Goal: Information Seeking & Learning: Learn about a topic

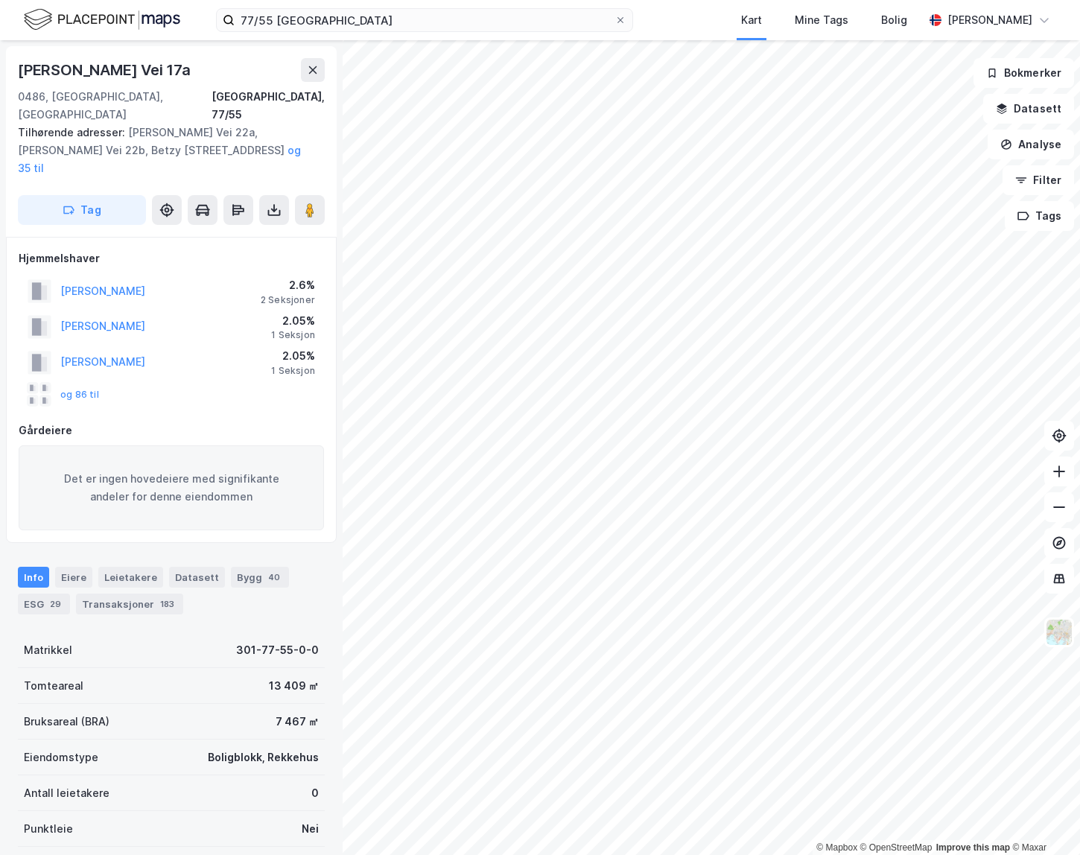
scroll to position [68, 0]
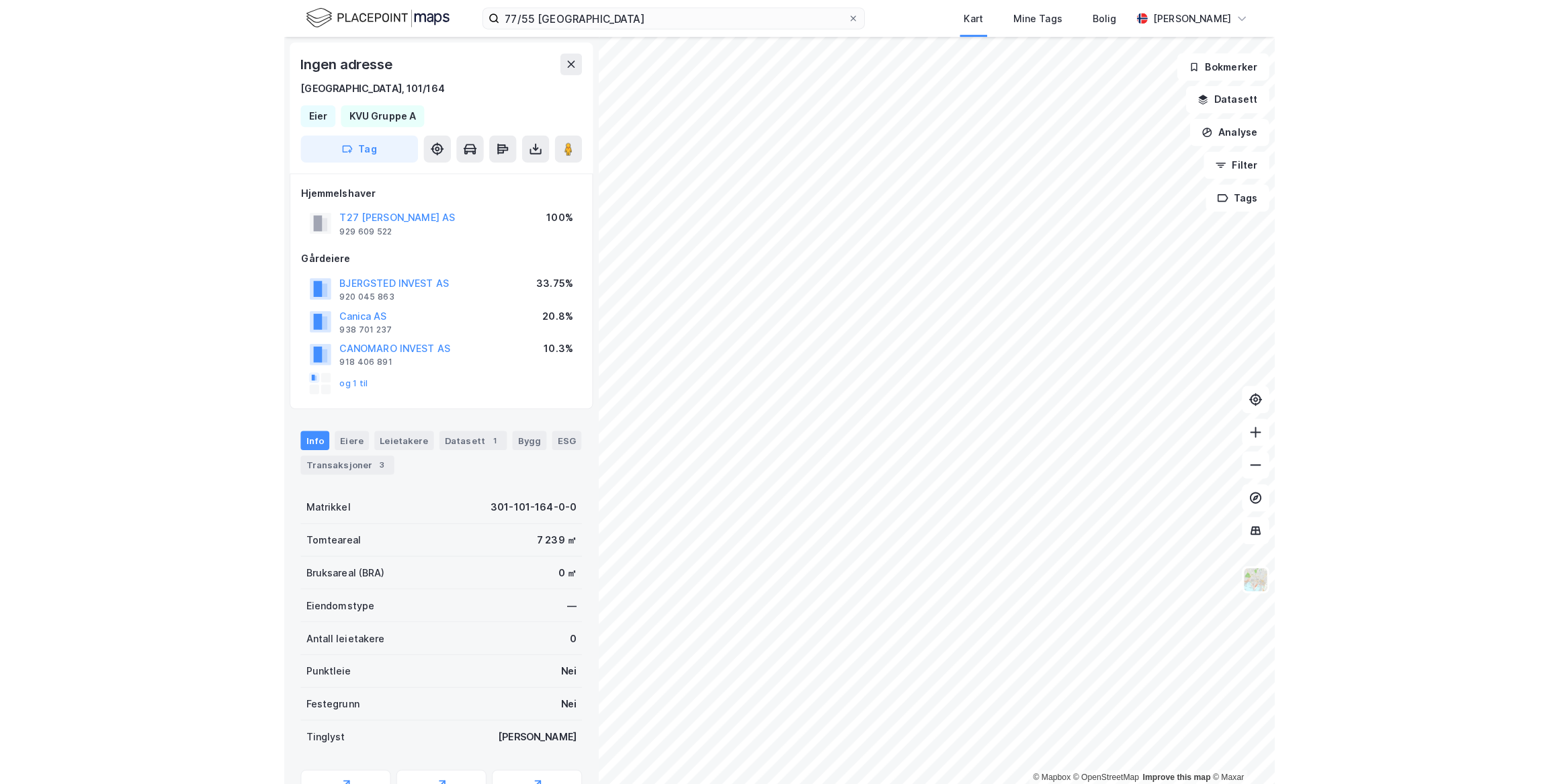
scroll to position [1, 0]
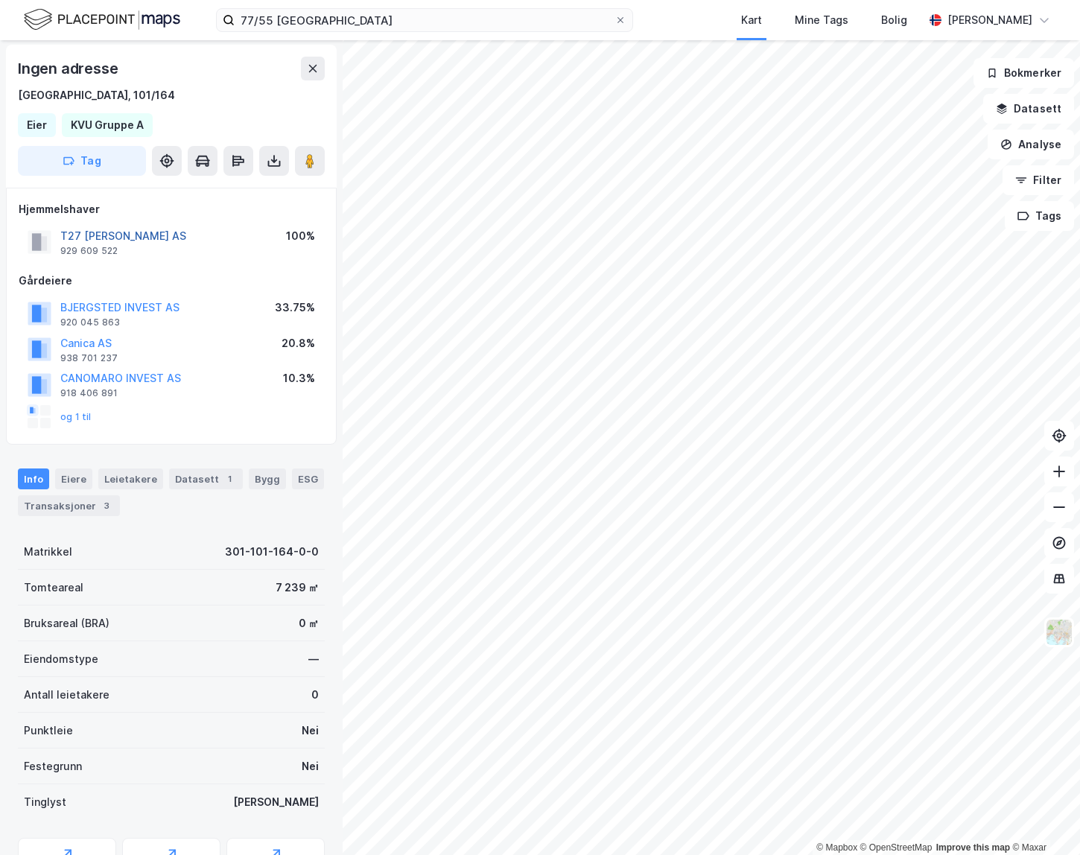
click at [0, 0] on button "T27 [PERSON_NAME] AS" at bounding box center [0, 0] width 0 height 0
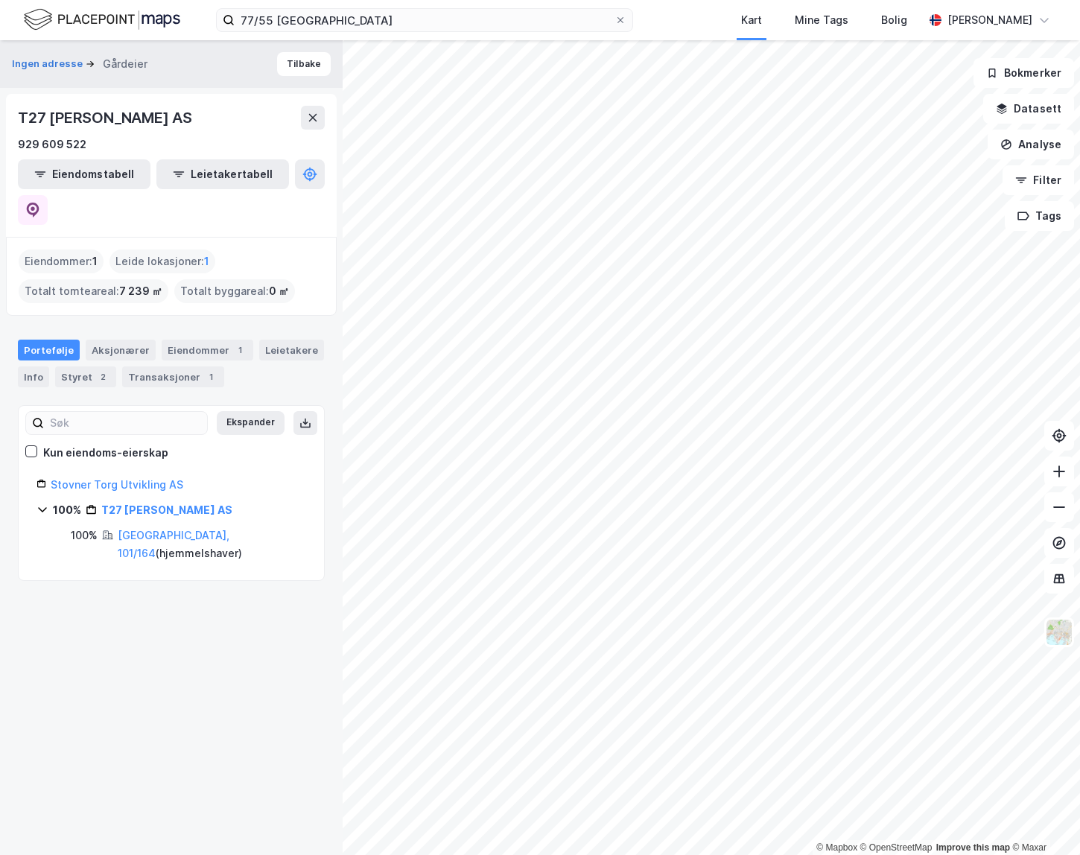
click at [148, 476] on div "Stovner Torg Utvikling AS" at bounding box center [178, 485] width 255 height 18
click at [148, 478] on link "Stovner Torg Utvikling AS" at bounding box center [117, 484] width 133 height 13
click at [40, 203] on icon at bounding box center [32, 210] width 15 height 15
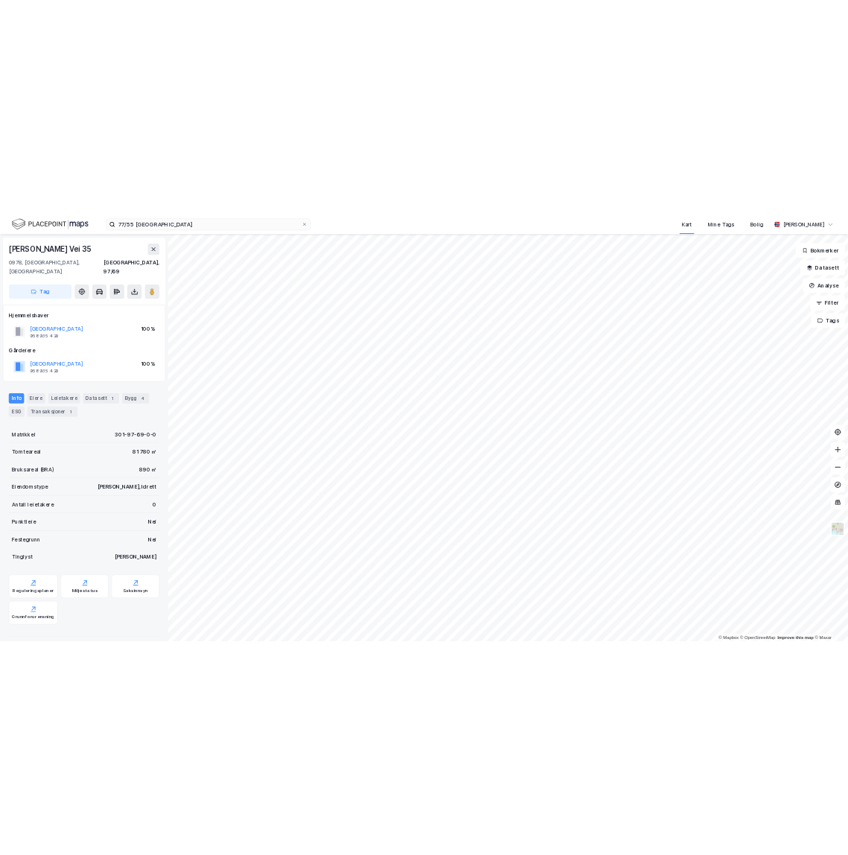
scroll to position [1, 0]
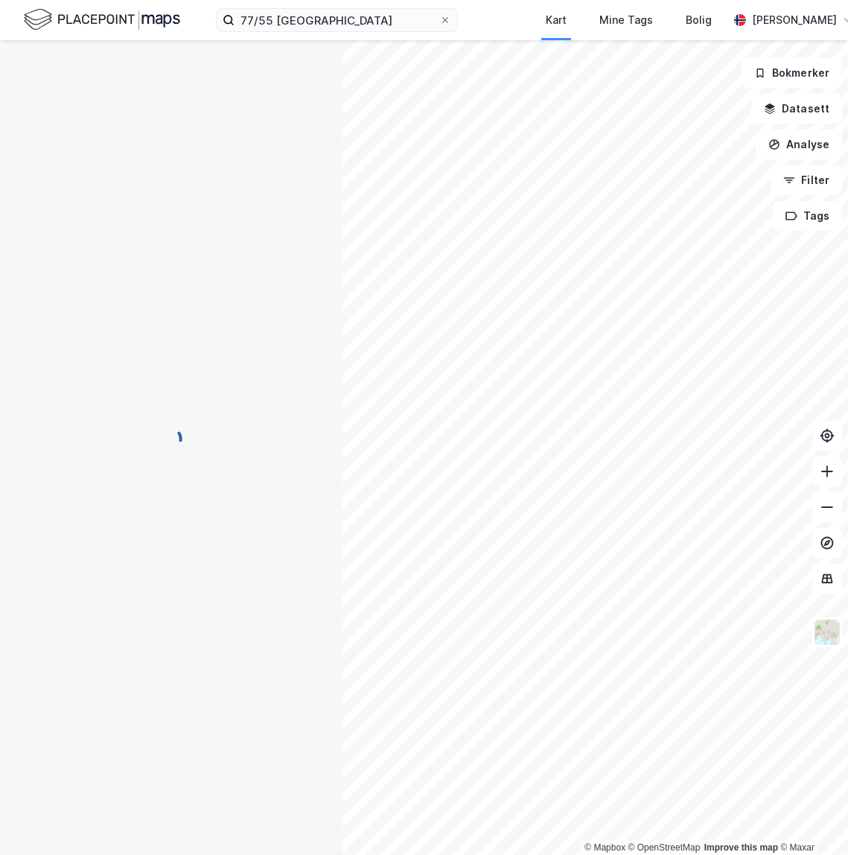
scroll to position [1, 0]
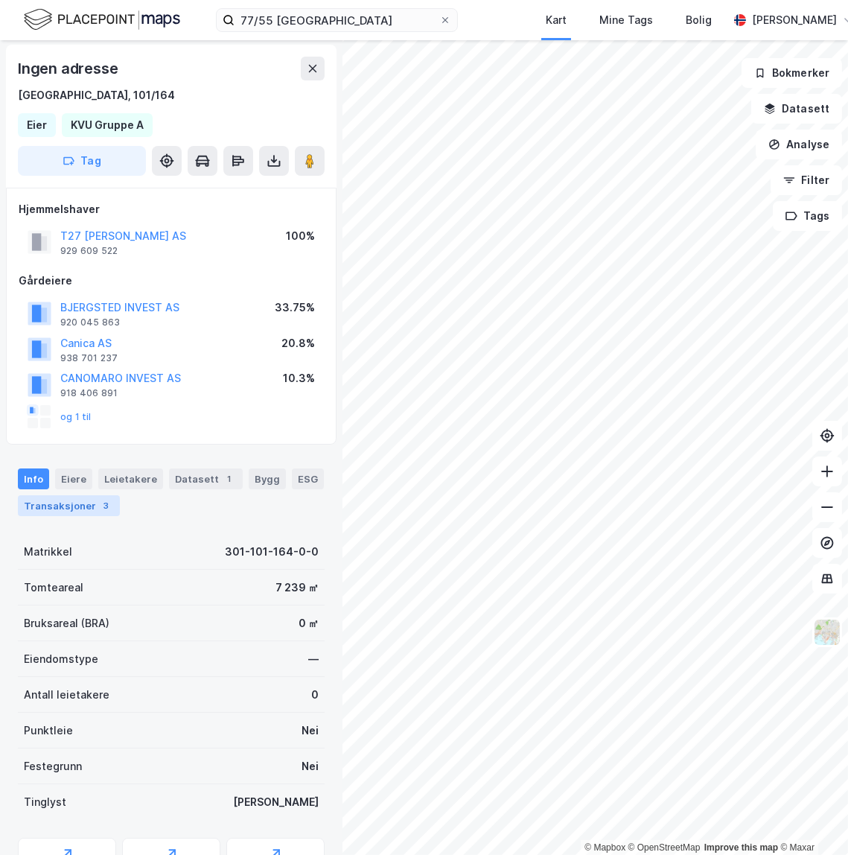
click at [99, 504] on div "3" at bounding box center [106, 505] width 15 height 15
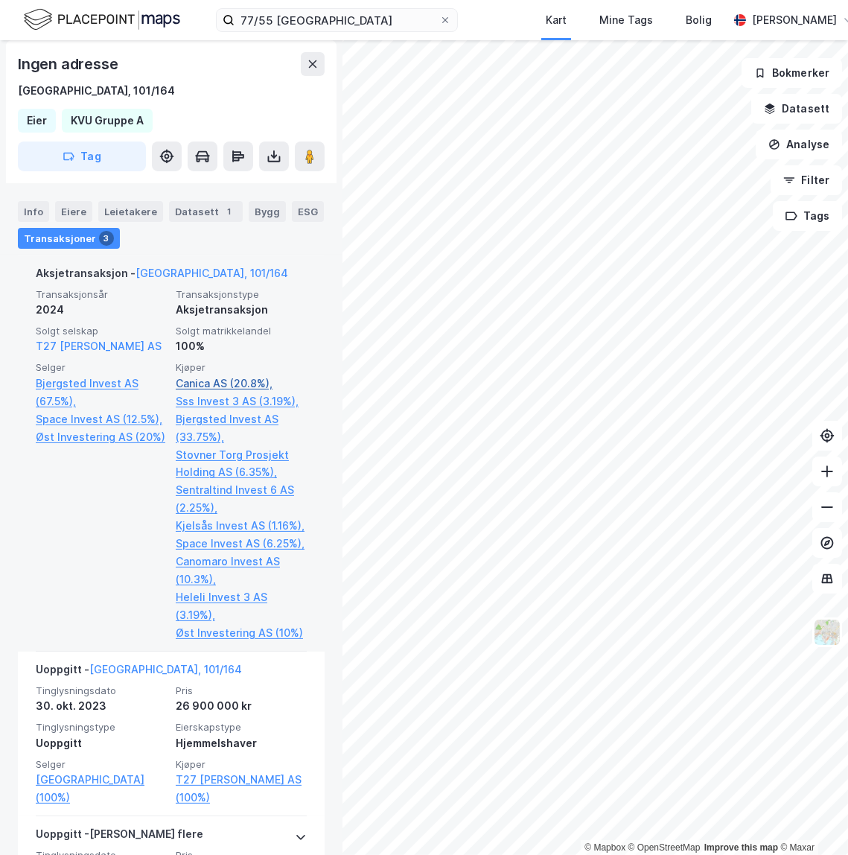
scroll to position [648, 0]
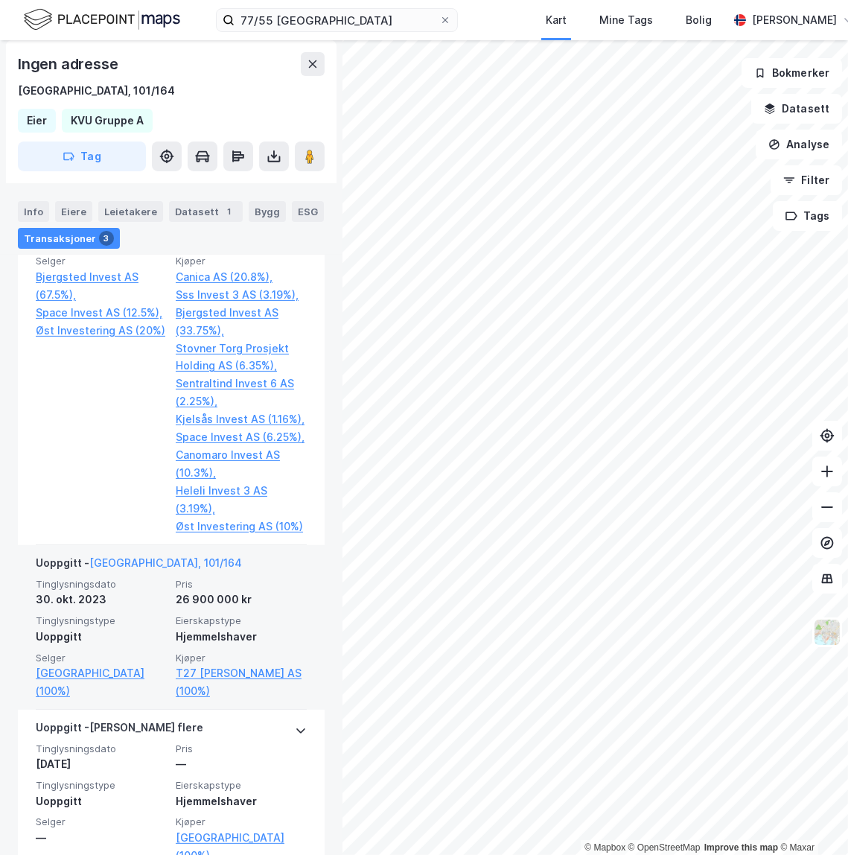
click at [269, 605] on div "26 900 000 kr" at bounding box center [241, 599] width 131 height 18
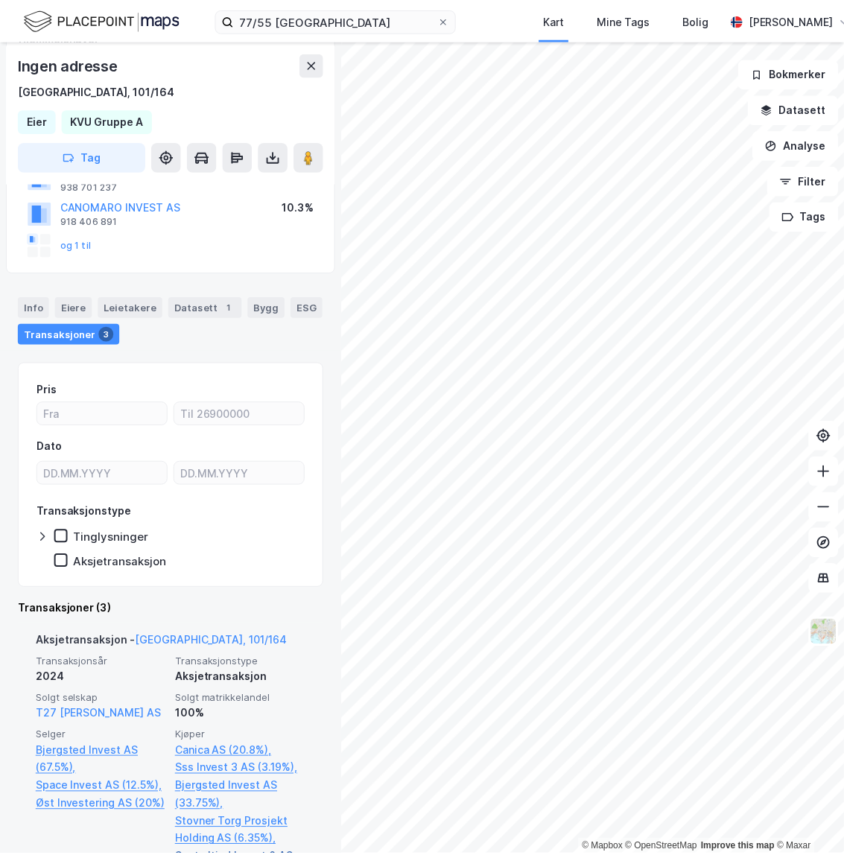
scroll to position [0, 0]
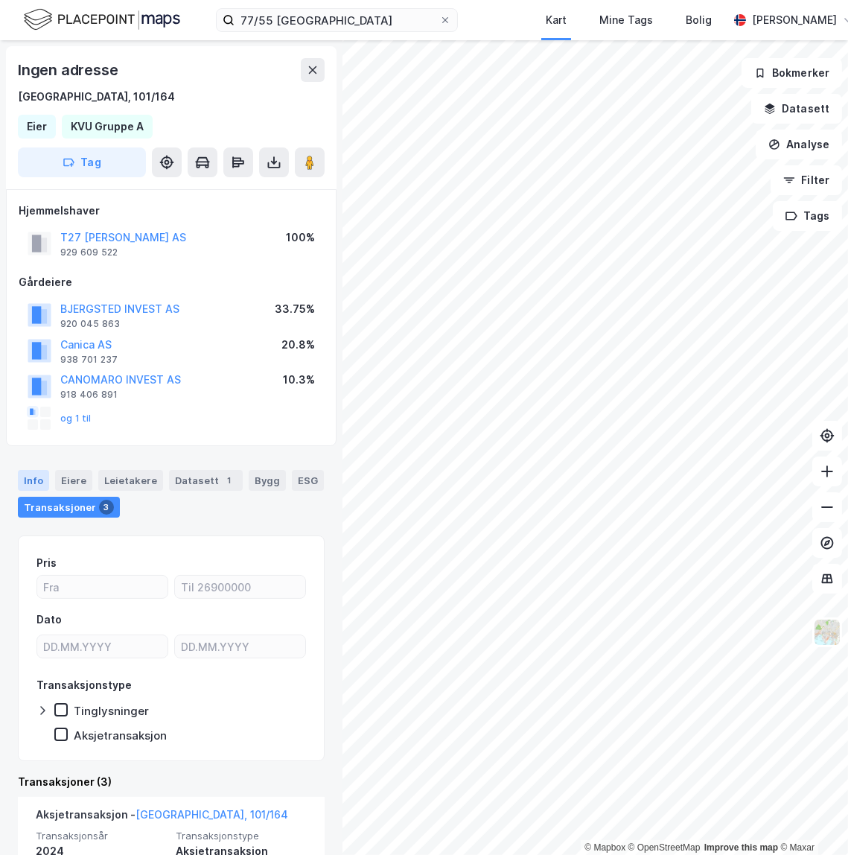
click at [28, 482] on div "Info" at bounding box center [33, 480] width 31 height 21
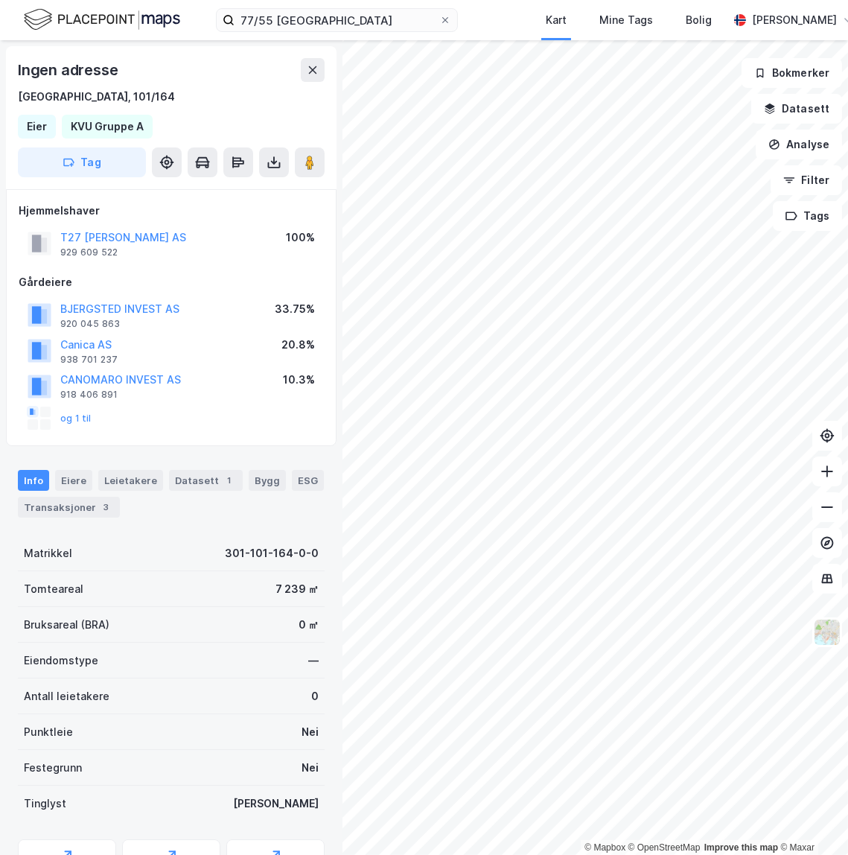
click at [203, 458] on div "Info [PERSON_NAME] Datasett 1 Bygg ESG Transaksjoner 3" at bounding box center [171, 487] width 342 height 71
click at [0, 0] on button "og 1 til" at bounding box center [0, 0] width 0 height 0
